Goal: Information Seeking & Learning: Learn about a topic

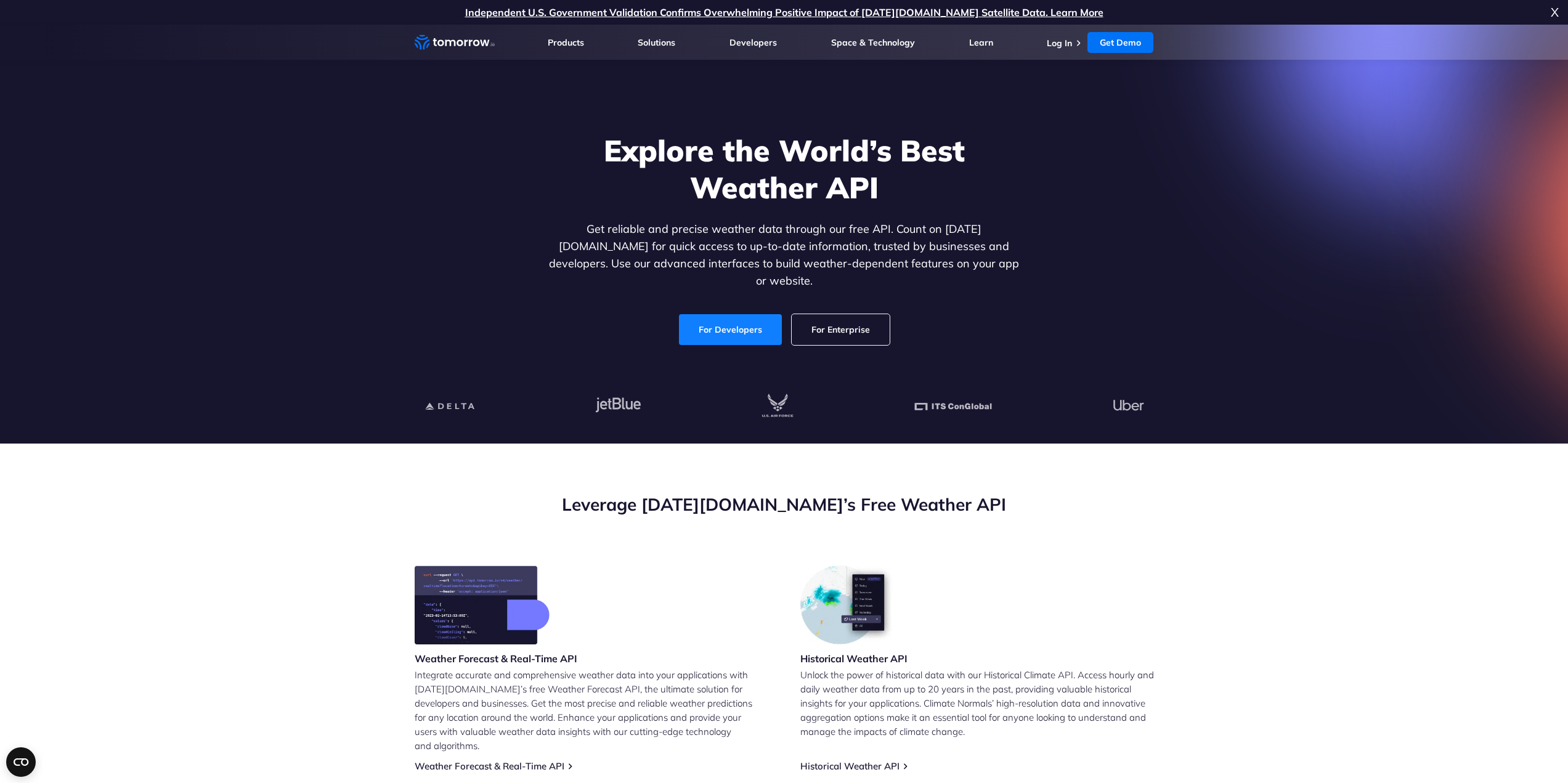
click at [723, 324] on link "For Developers" at bounding box center [730, 329] width 103 height 30
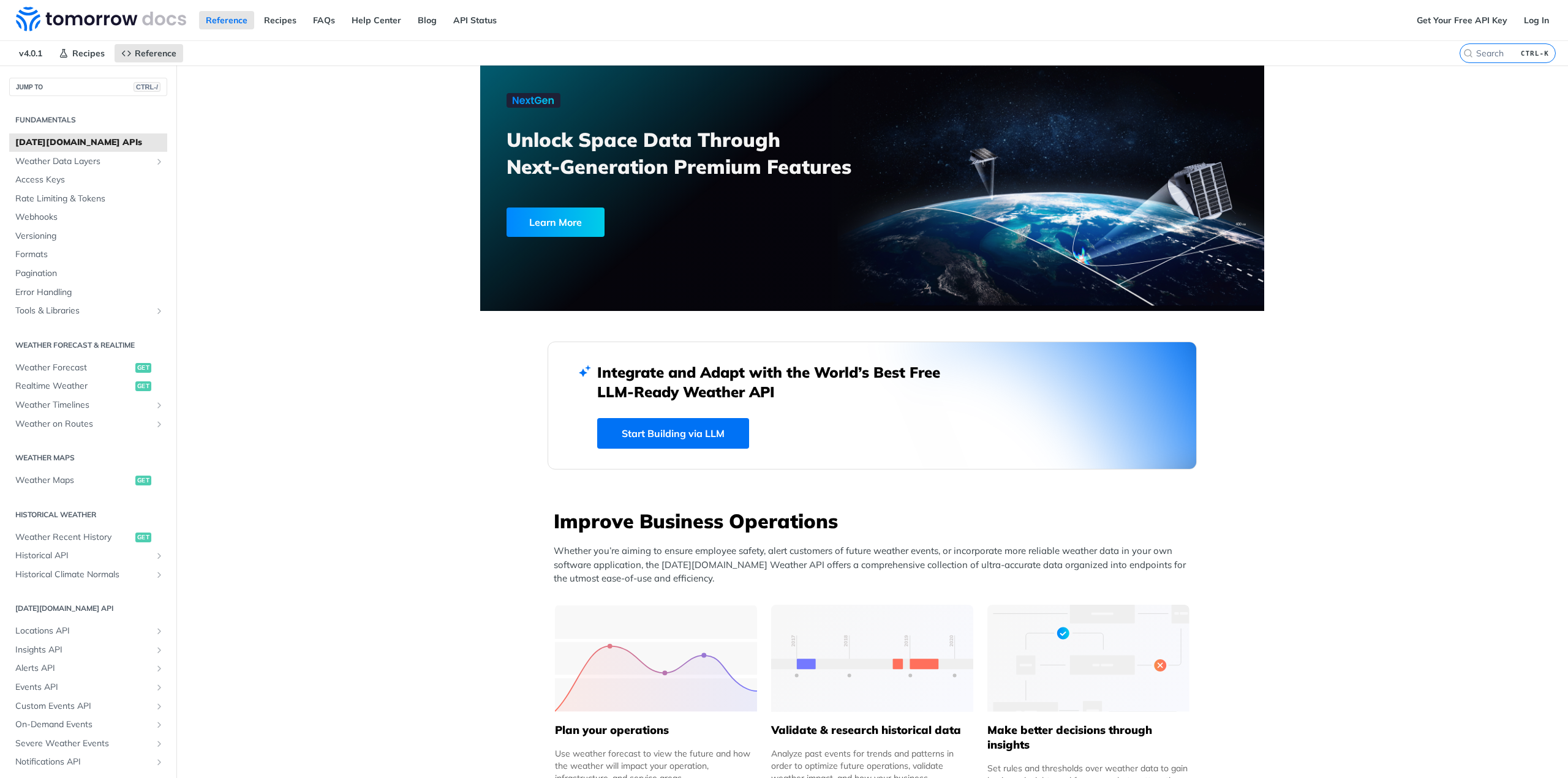
click at [710, 437] on link "Start Building via LLM" at bounding box center [673, 433] width 152 height 30
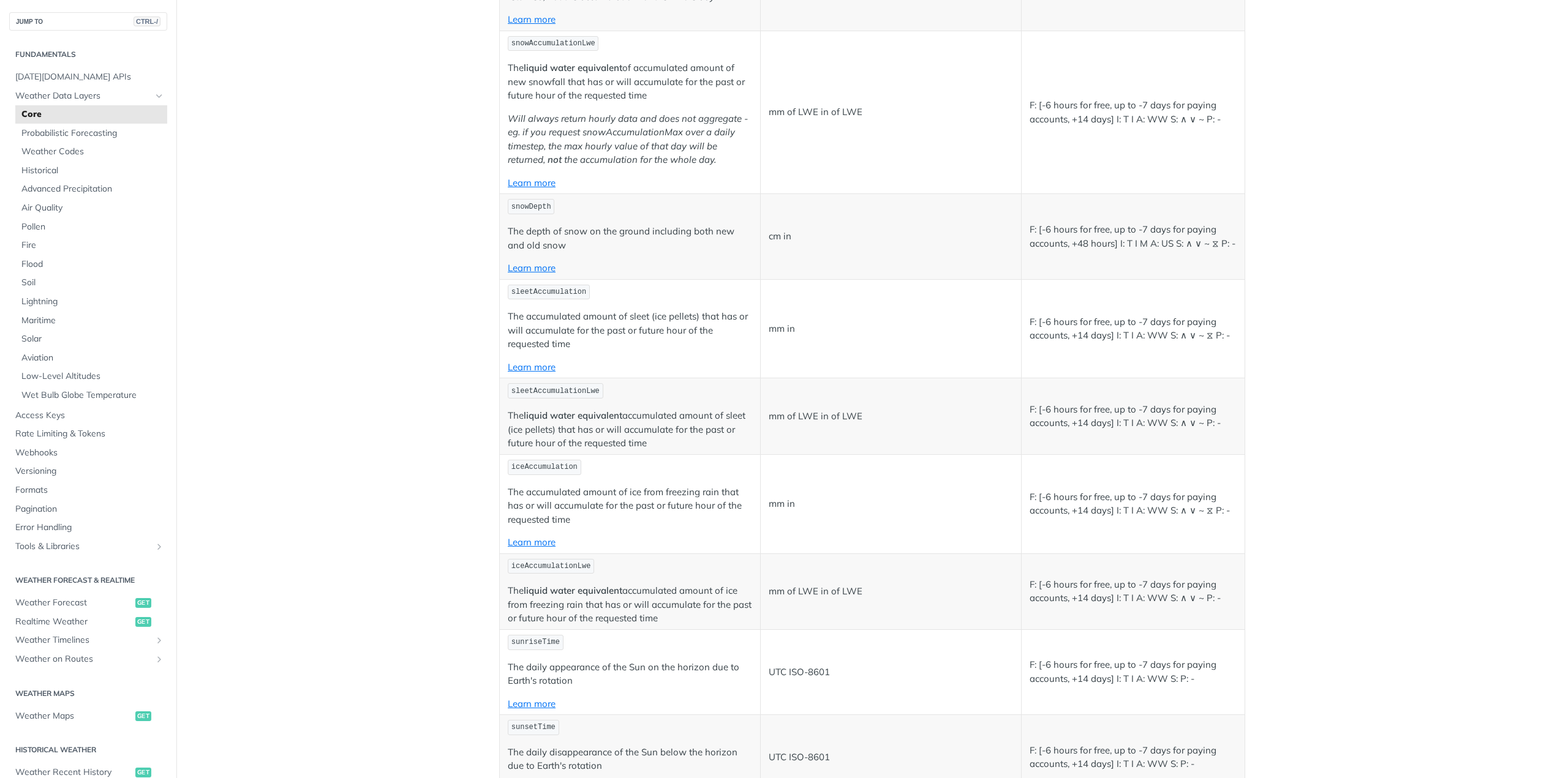
scroll to position [3674, 0]
